Goal: Information Seeking & Learning: Learn about a topic

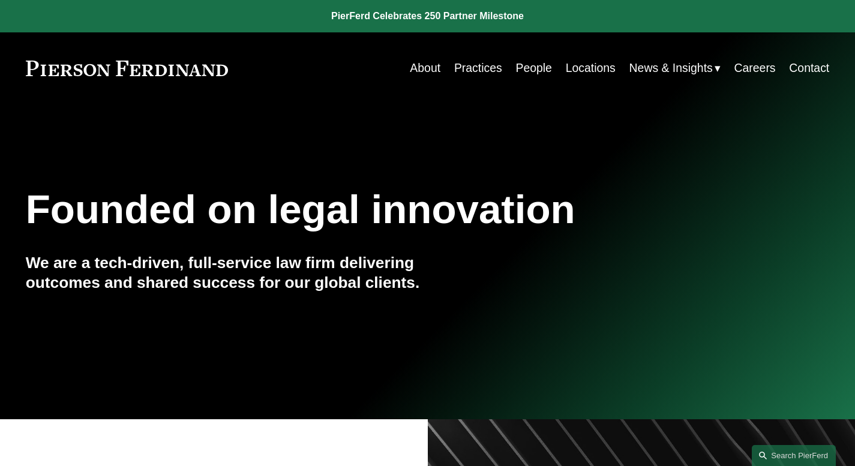
click at [541, 67] on link "People" at bounding box center [533, 67] width 36 height 23
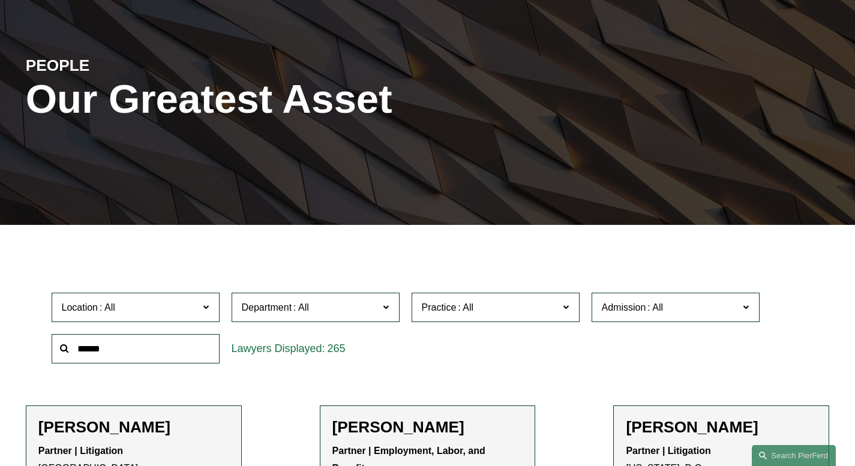
scroll to position [228, 0]
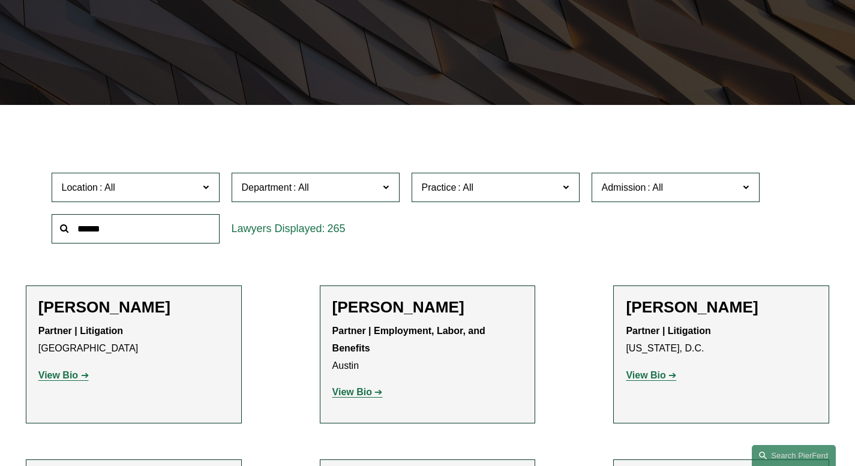
click at [450, 193] on span "Practice" at bounding box center [439, 187] width 35 height 10
click at [0, 0] on link "Employment and Labor" at bounding box center [0, 0] width 0 height 0
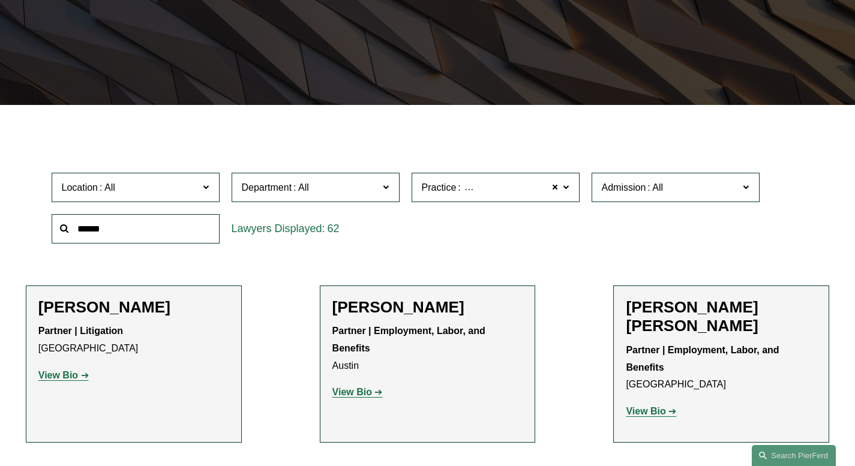
click at [640, 190] on span "Admission" at bounding box center [624, 187] width 44 height 10
click at [0, 0] on link "[US_STATE]" at bounding box center [0, 0] width 0 height 0
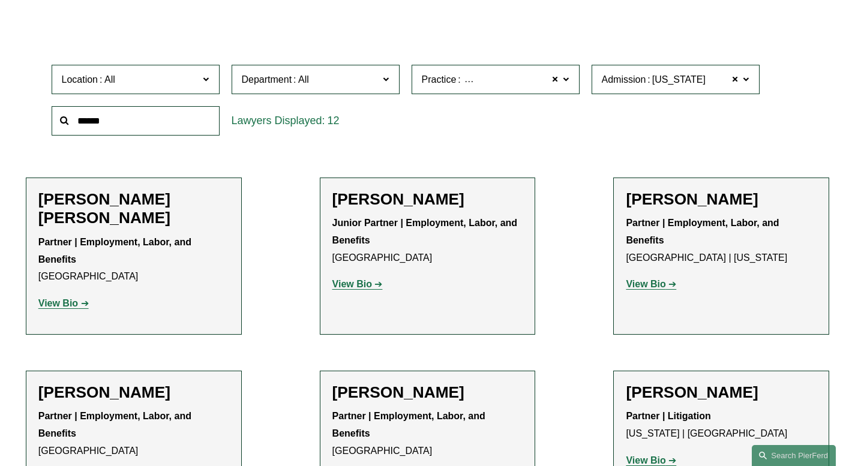
scroll to position [440, 0]
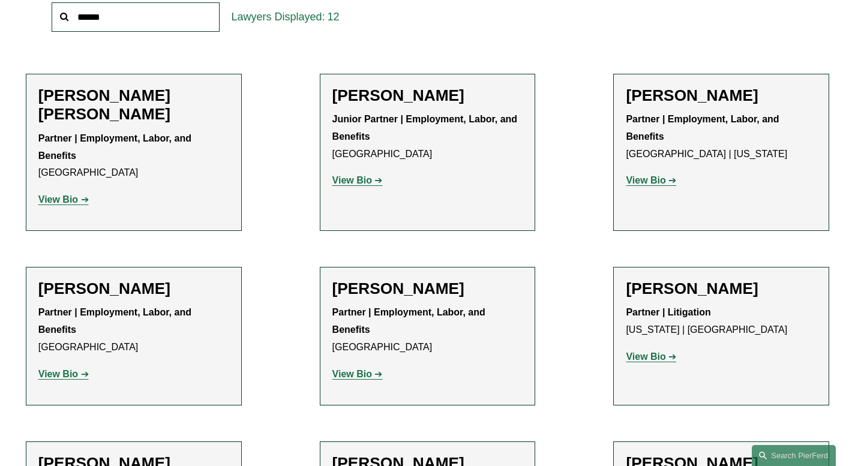
click at [664, 185] on strong "View Bio" at bounding box center [646, 180] width 40 height 10
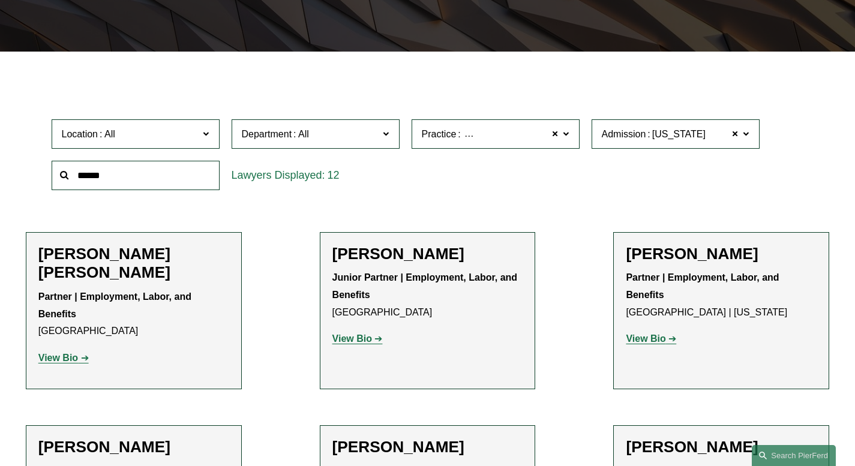
scroll to position [301, 0]
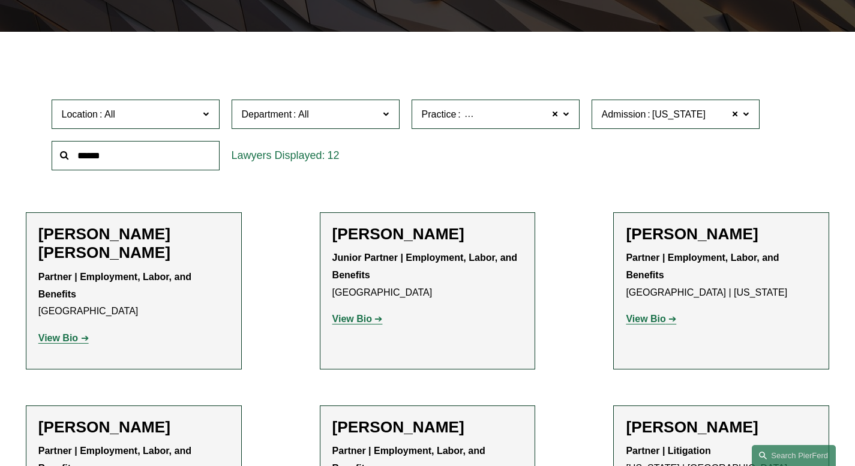
click at [740, 116] on label "Admission Pennsylvania" at bounding box center [676, 114] width 168 height 29
click at [737, 119] on span at bounding box center [734, 115] width 7 height 16
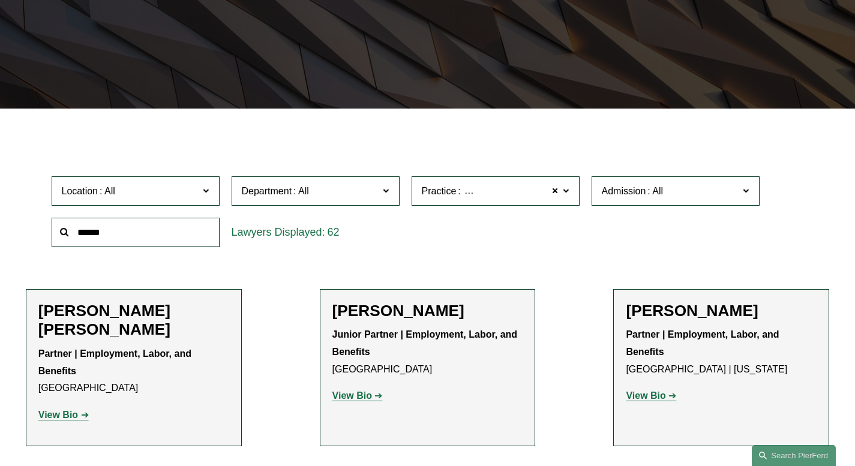
scroll to position [212, 0]
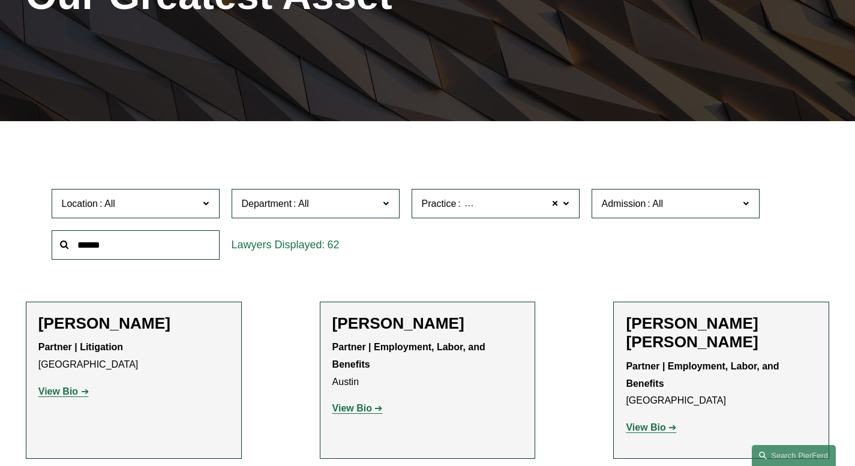
click at [474, 212] on span "Practice Employment and Labor" at bounding box center [490, 204] width 137 height 16
click at [352, 210] on span "Department" at bounding box center [310, 204] width 137 height 16
click at [0, 0] on link "Employment, Labor, and Benefits" at bounding box center [0, 0] width 0 height 0
click at [479, 200] on span "Employment and Labor" at bounding box center [512, 204] width 99 height 16
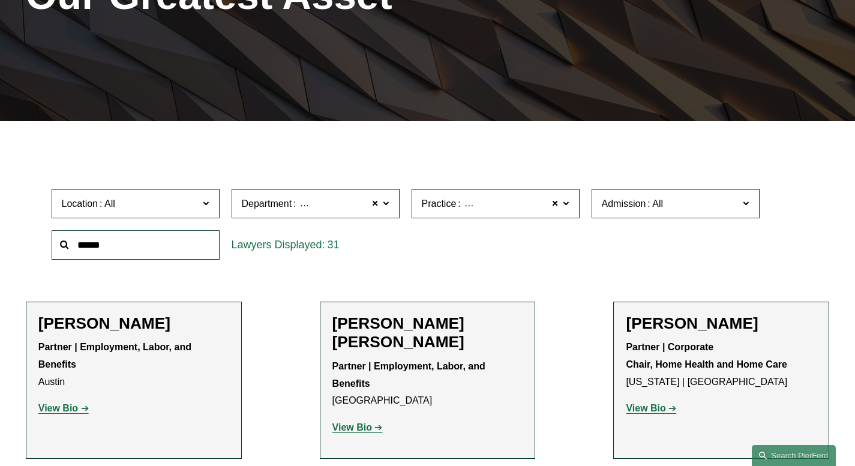
scroll to position [592, 0]
click at [0, 0] on link "Emerging Companies" at bounding box center [0, 0] width 0 height 0
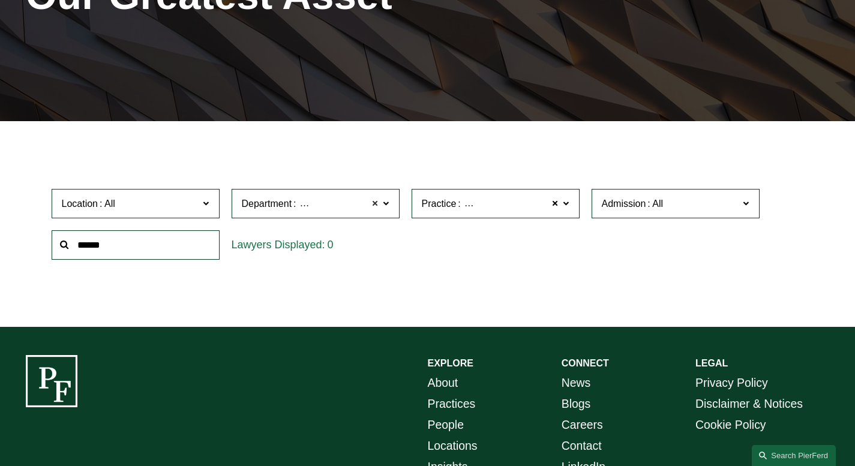
click at [376, 205] on span at bounding box center [374, 204] width 7 height 16
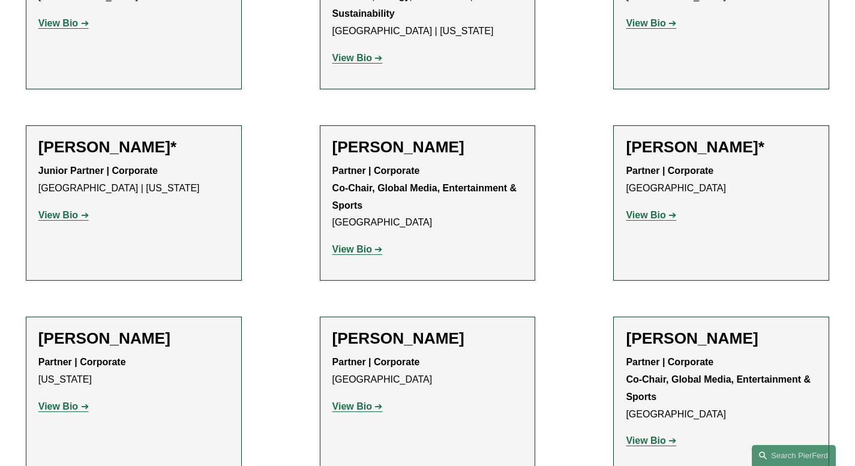
scroll to position [1597, 0]
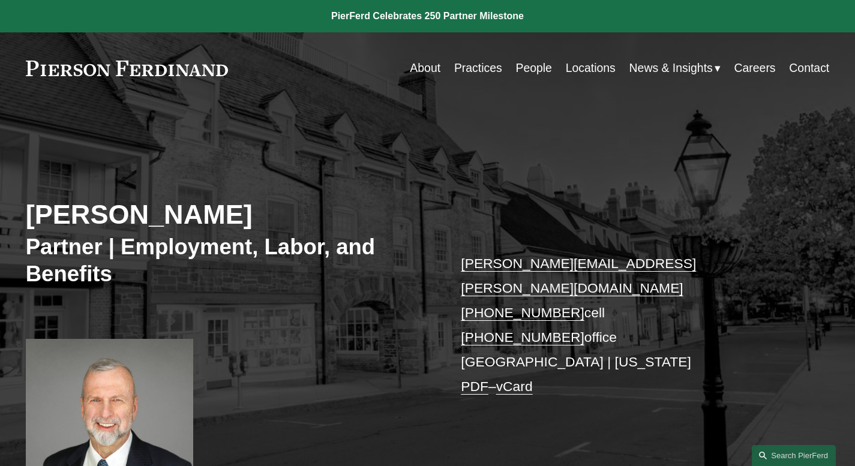
scroll to position [407, 0]
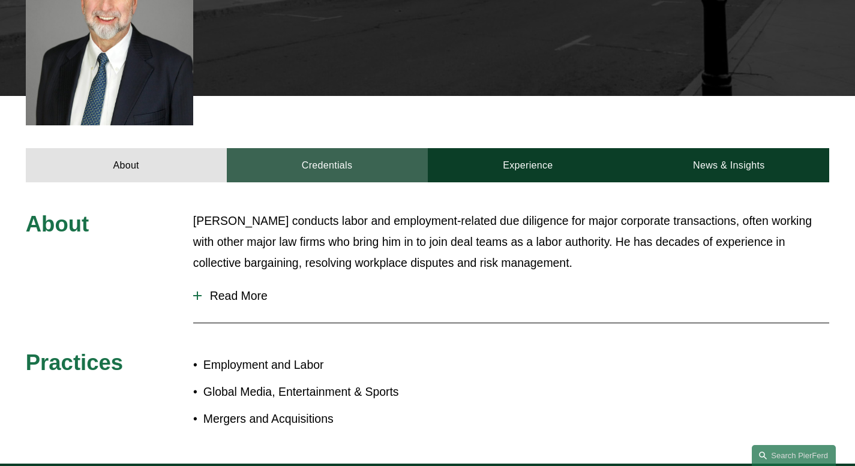
click at [311, 148] on link "Credentials" at bounding box center [327, 165] width 201 height 35
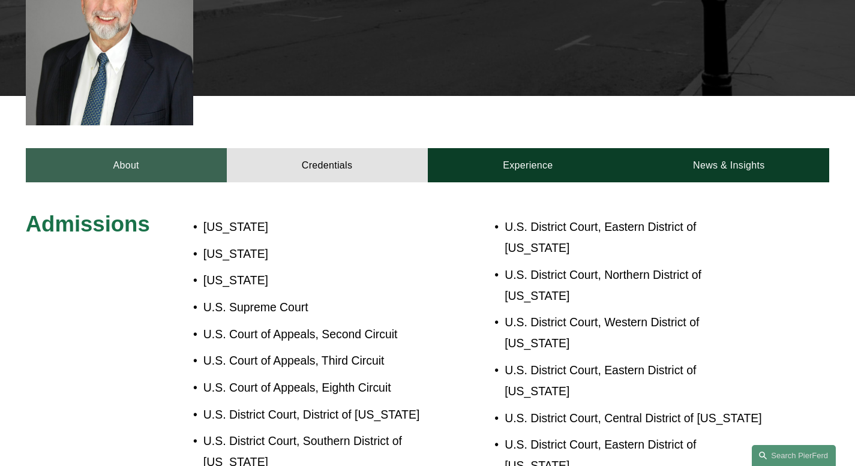
click at [126, 148] on link "About" at bounding box center [126, 165] width 201 height 35
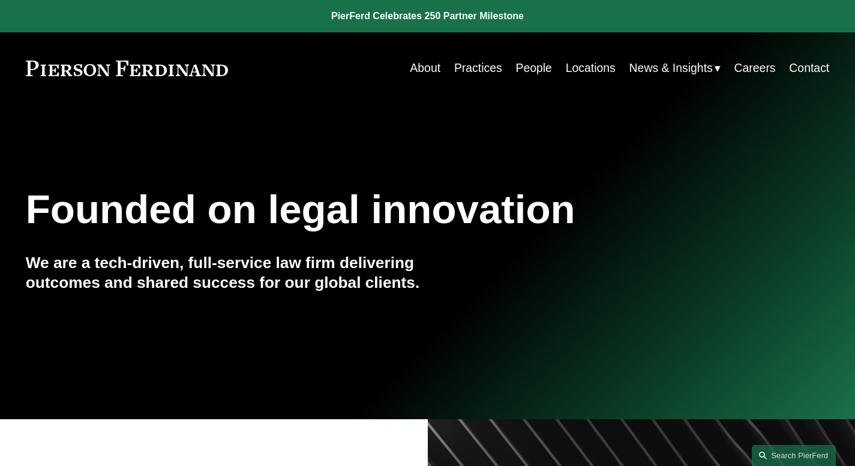
click at [536, 71] on link "People" at bounding box center [533, 67] width 36 height 23
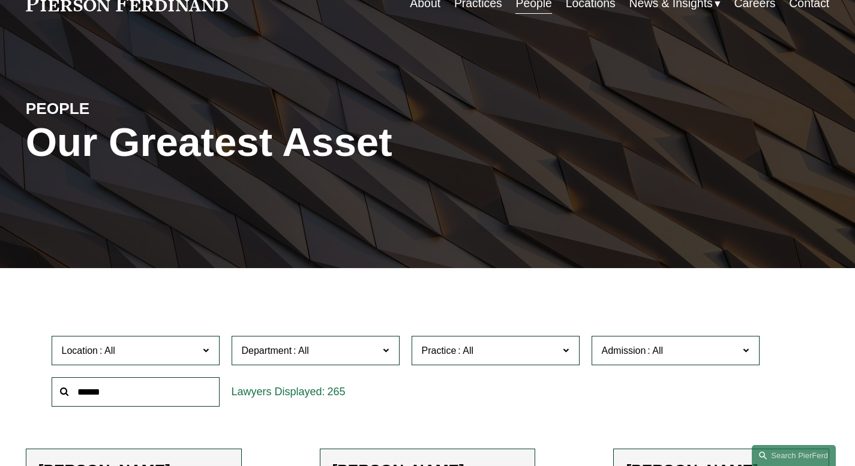
scroll to position [217, 0]
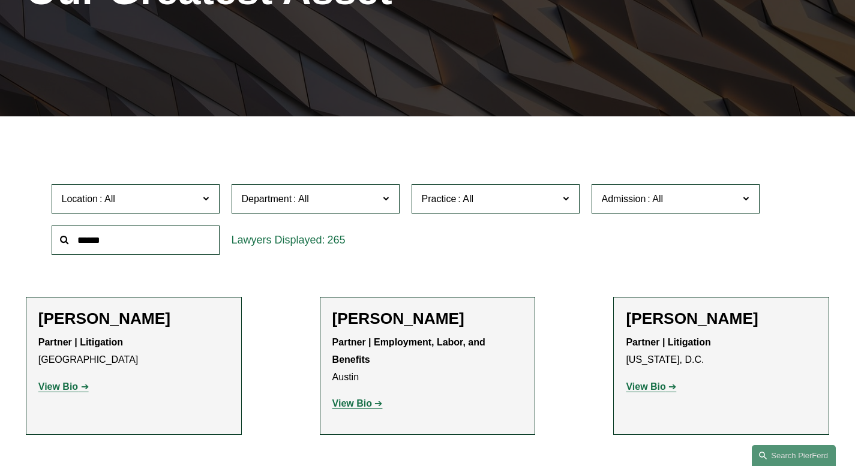
click at [508, 203] on span "Practice" at bounding box center [490, 199] width 137 height 16
click at [679, 198] on span "Admission" at bounding box center [670, 199] width 137 height 16
click at [0, 0] on link "[US_STATE]" at bounding box center [0, 0] width 0 height 0
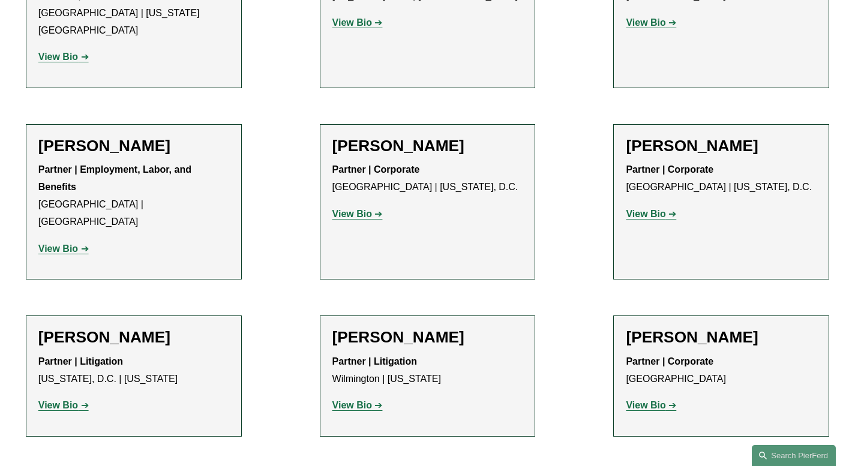
scroll to position [1597, 0]
